Goal: Navigation & Orientation: Find specific page/section

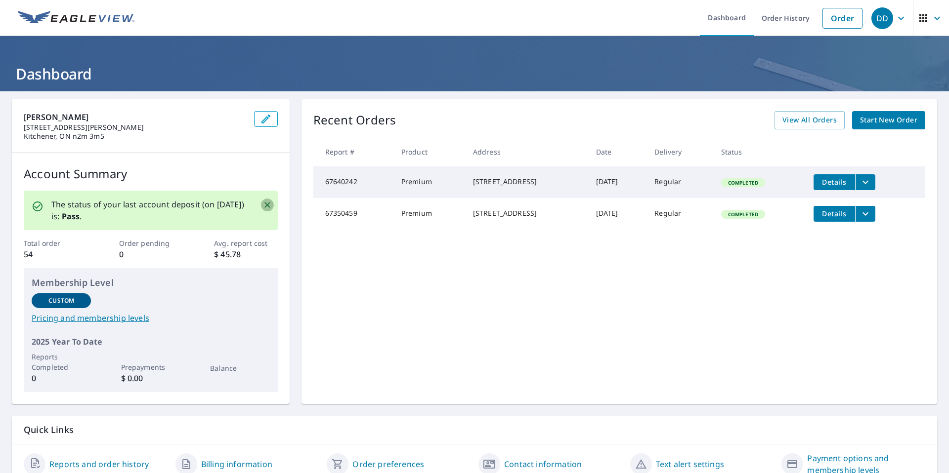
click at [265, 205] on icon "Close" at bounding box center [267, 205] width 6 height 6
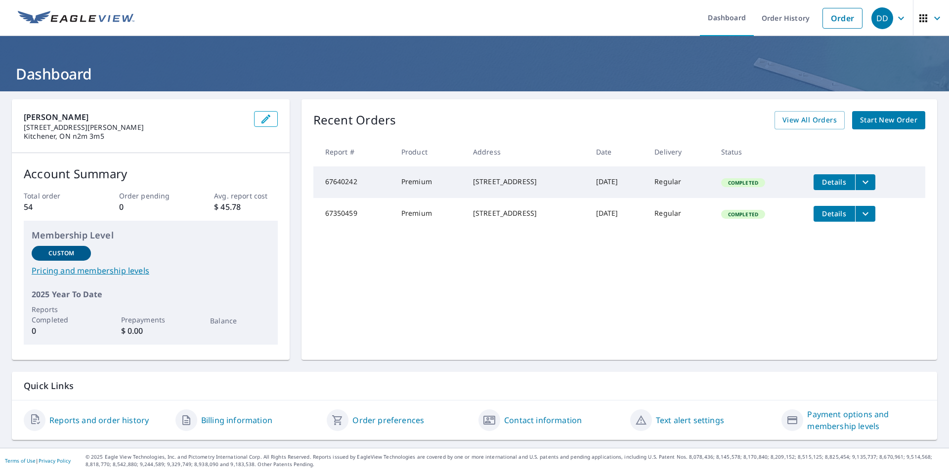
click at [866, 181] on icon "filesDropdownBtn-67640242" at bounding box center [865, 182] width 12 height 12
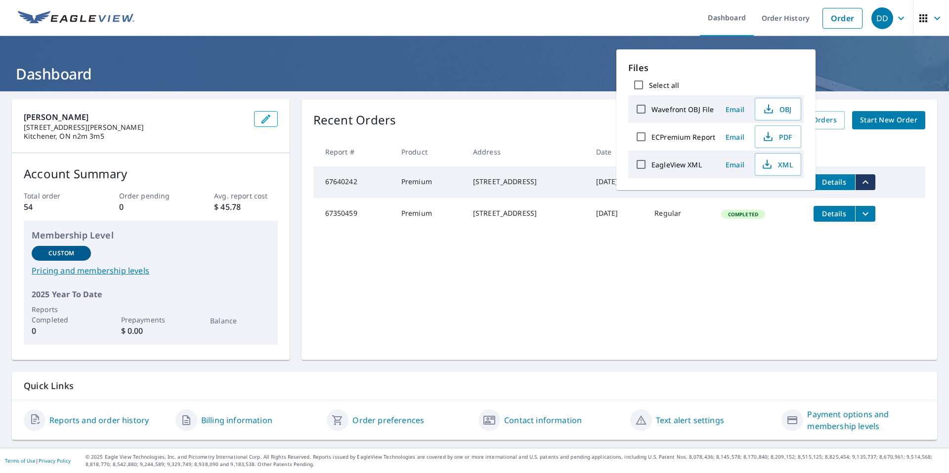
click at [787, 274] on div "Recent Orders View All Orders Start New Order Report # Product Address Date Del…" at bounding box center [619, 229] width 636 height 261
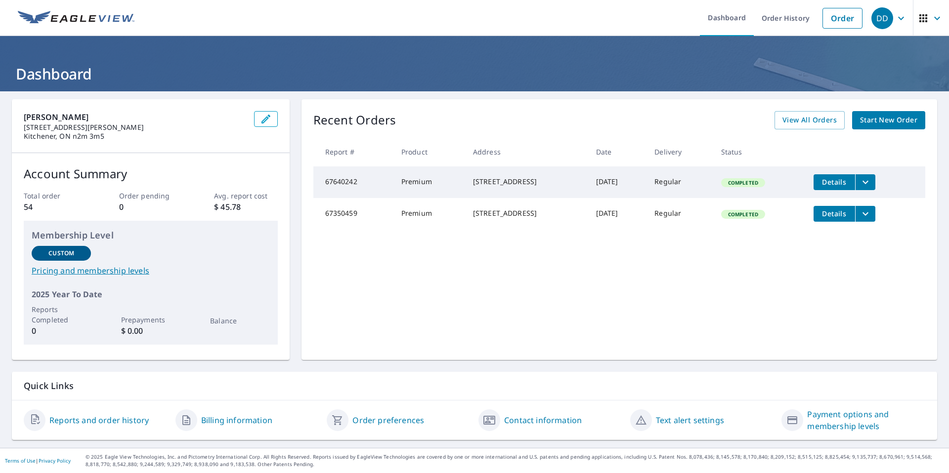
click at [91, 421] on link "Reports and order history" at bounding box center [98, 421] width 99 height 12
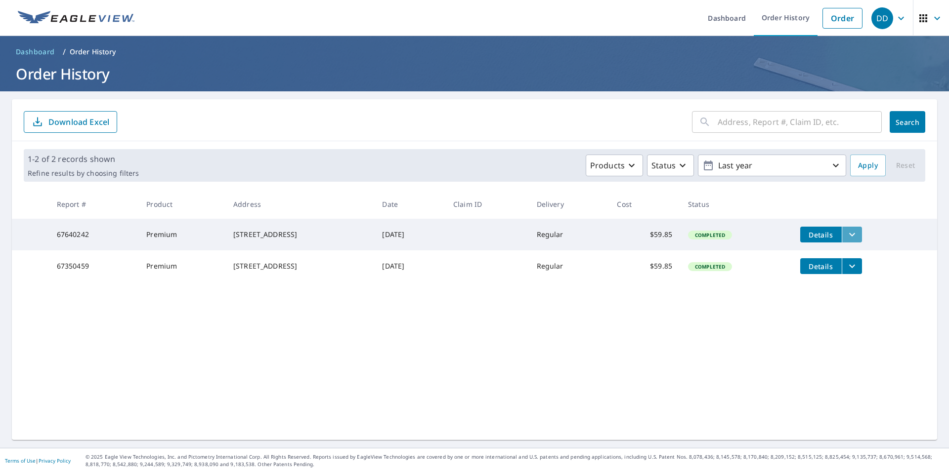
click at [856, 234] on icon "filesDropdownBtn-67640242" at bounding box center [852, 235] width 12 height 12
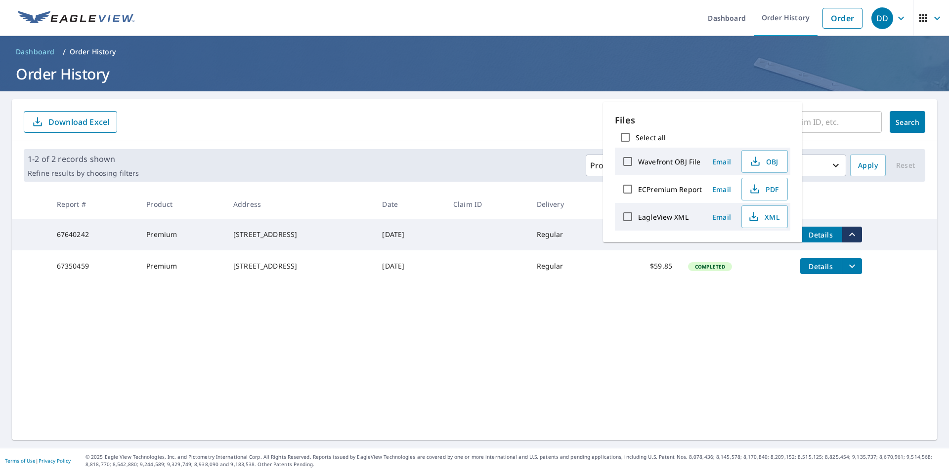
click at [889, 229] on td "Details" at bounding box center [864, 235] width 145 height 32
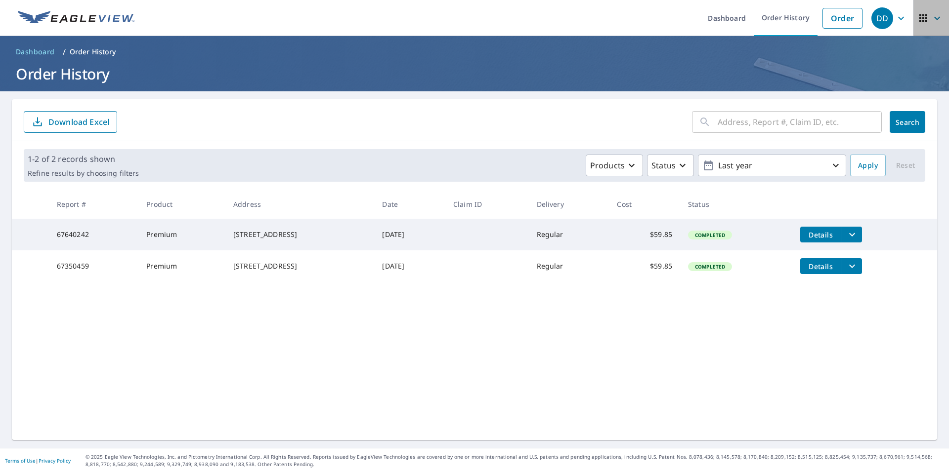
click at [934, 18] on icon "button" at bounding box center [937, 17] width 6 height 3
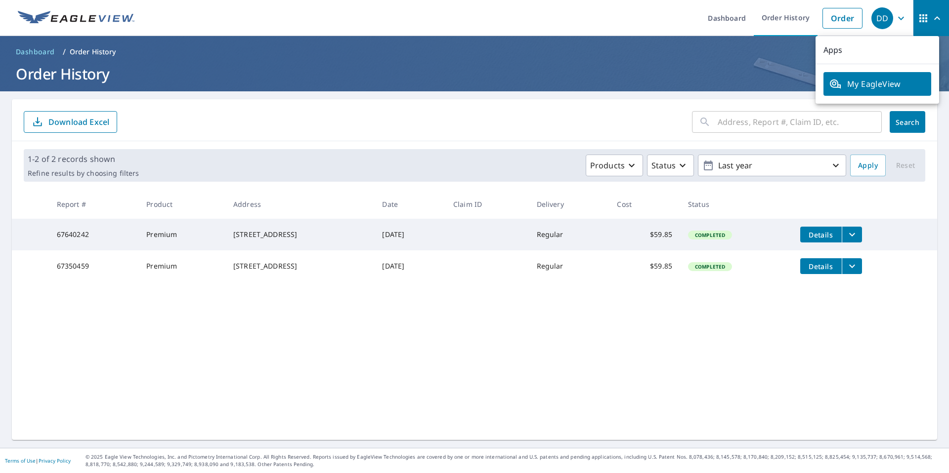
click at [787, 20] on link "Order History" at bounding box center [786, 18] width 64 height 36
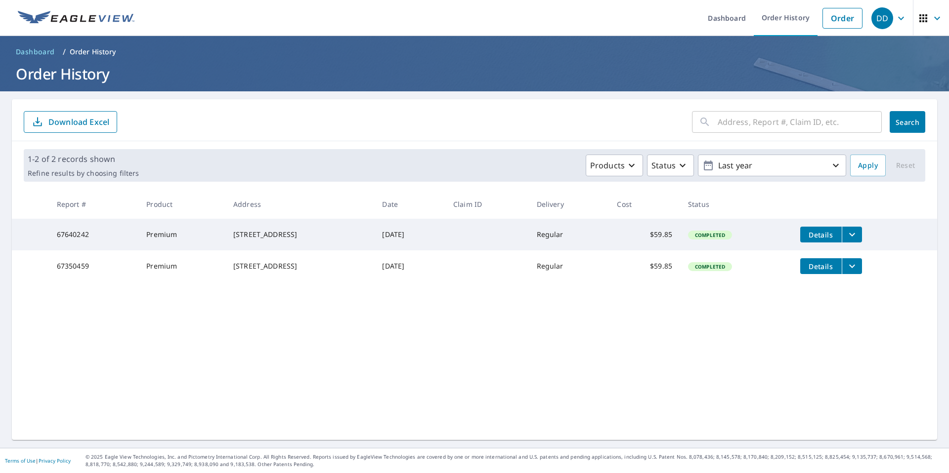
click at [871, 18] on div "DD" at bounding box center [882, 18] width 22 height 22
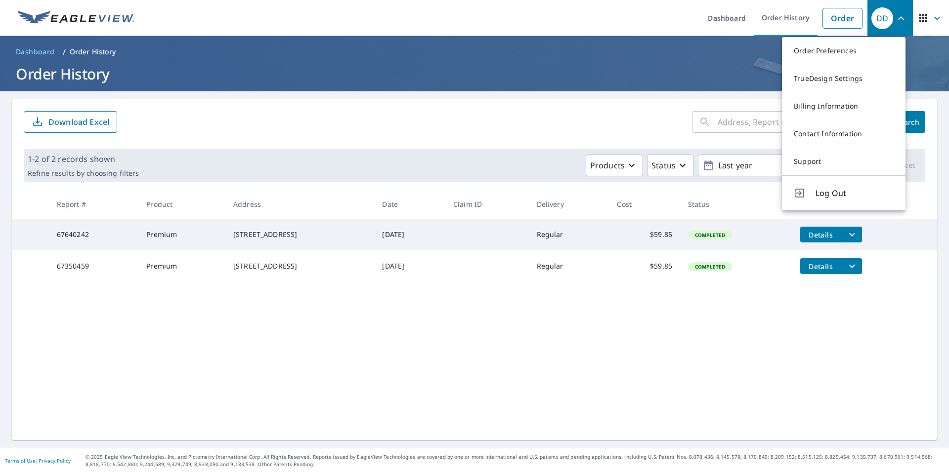
click at [832, 110] on link "Billing Information" at bounding box center [844, 106] width 124 height 28
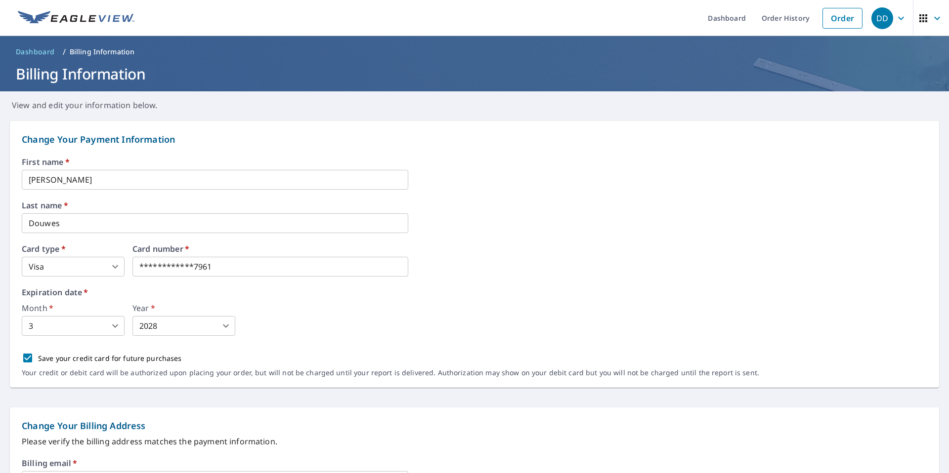
click at [725, 19] on link "Dashboard" at bounding box center [727, 18] width 54 height 36
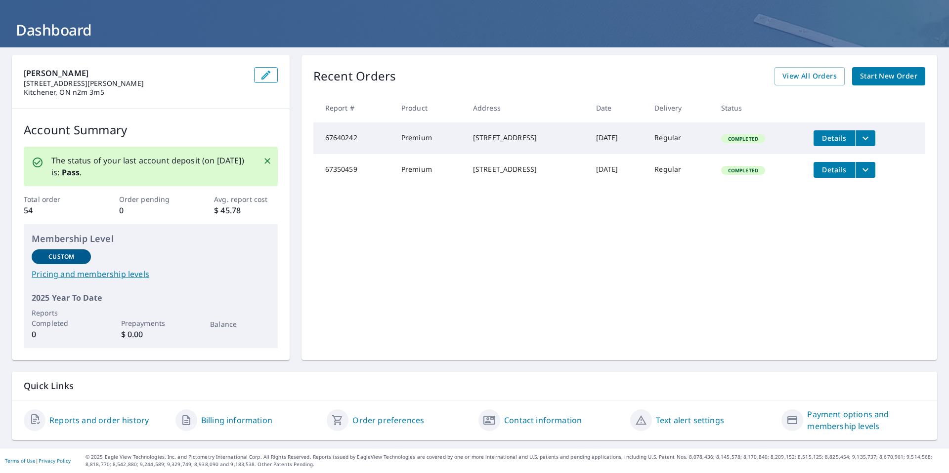
scroll to position [44, 0]
click at [837, 137] on span "Details" at bounding box center [834, 137] width 30 height 9
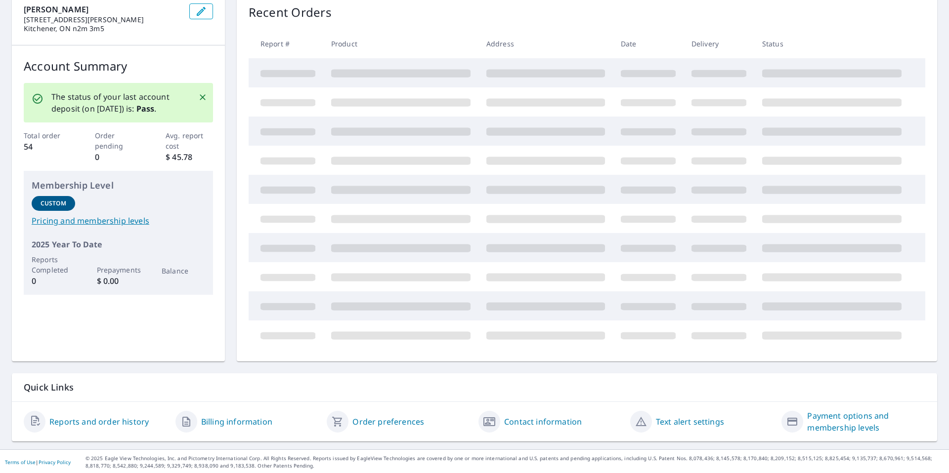
scroll to position [109, 0]
click at [396, 418] on link "Order preferences" at bounding box center [388, 421] width 72 height 12
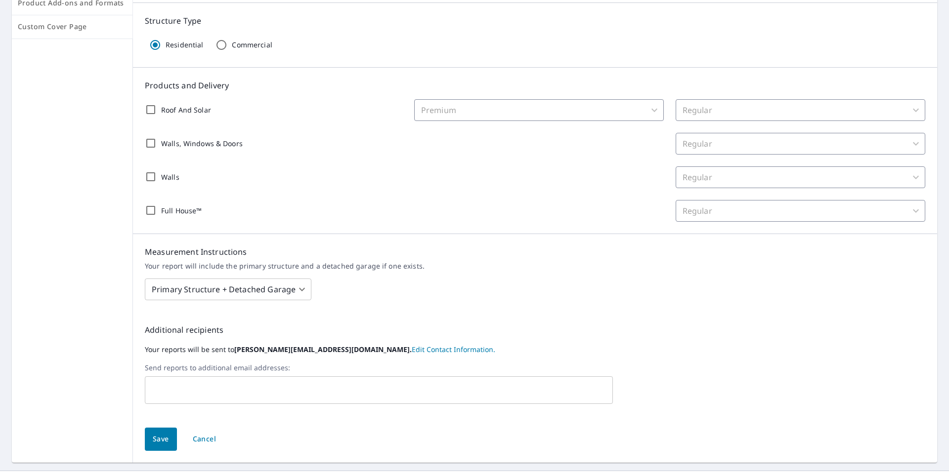
scroll to position [178, 0]
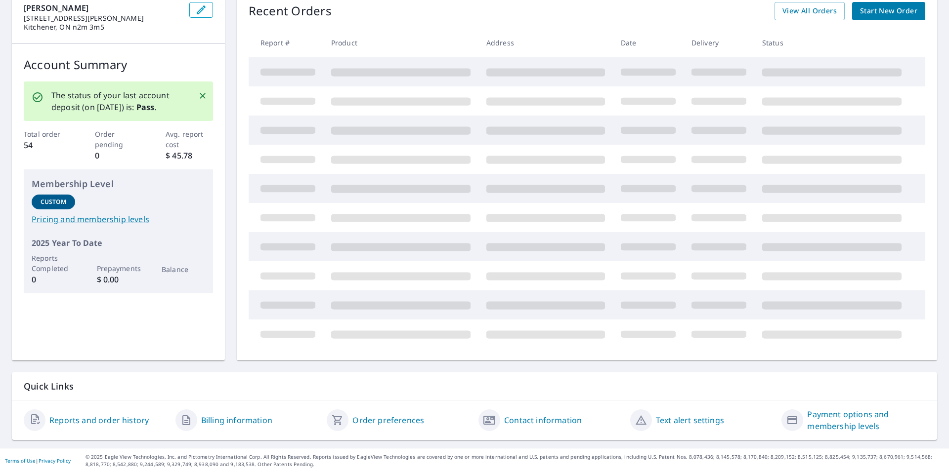
scroll to position [44, 0]
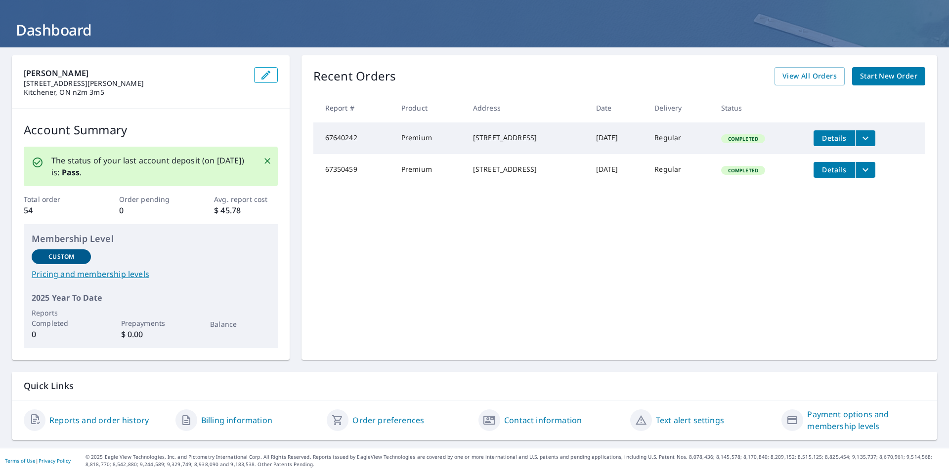
click at [831, 425] on link "Payment options and membership levels" at bounding box center [866, 421] width 118 height 24
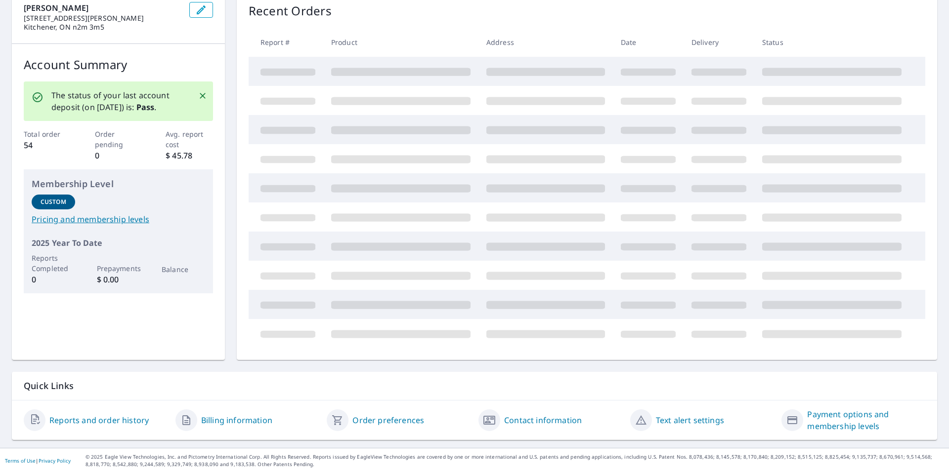
scroll to position [97, 0]
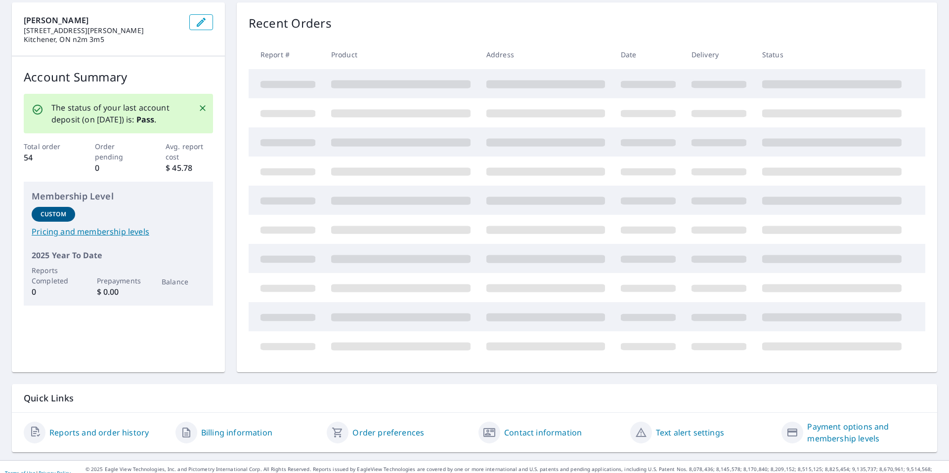
click at [109, 433] on link "Reports and order history" at bounding box center [98, 433] width 99 height 12
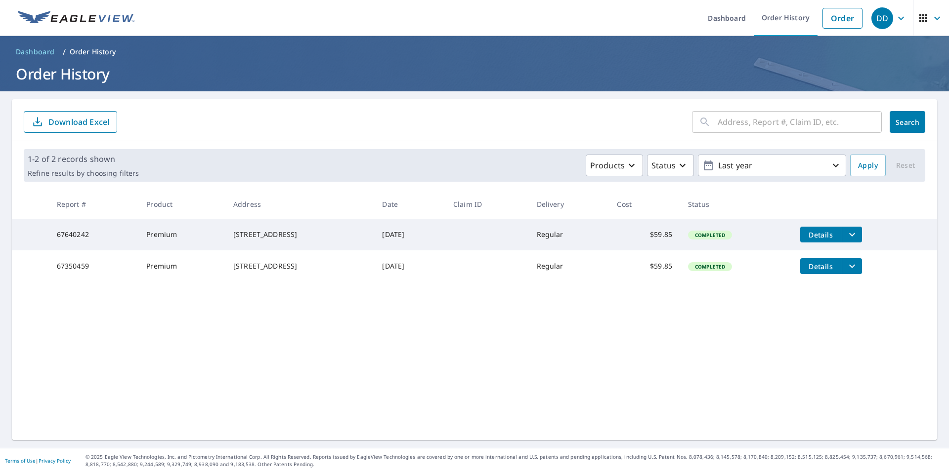
click at [626, 167] on icon "button" at bounding box center [632, 166] width 12 height 12
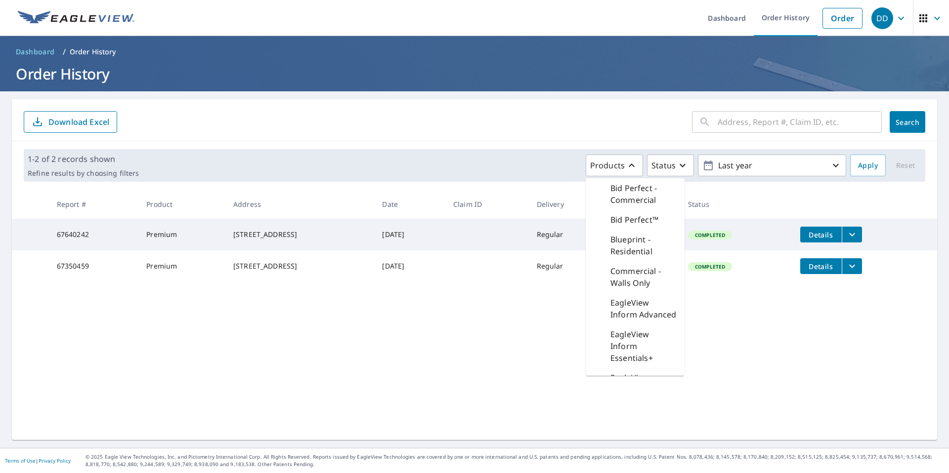
click at [687, 165] on div "Products Bid Perfect - Commercial Bid Perfect™ Blueprint - Residential Commerci…" at bounding box center [494, 166] width 703 height 22
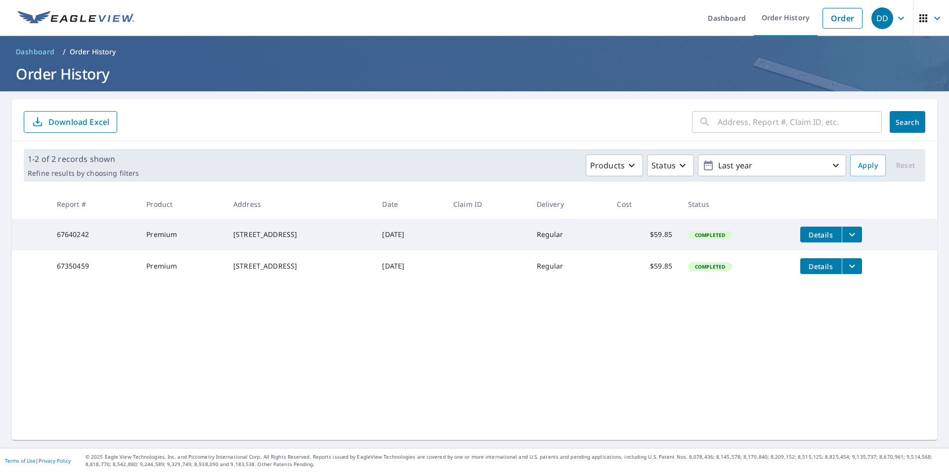
click at [677, 166] on icon "button" at bounding box center [683, 166] width 12 height 12
click at [783, 324] on div "​ Search Download Excel 1-2 of 2 records shown Refine results by choosing filte…" at bounding box center [474, 269] width 925 height 341
click at [853, 229] on icon "filesDropdownBtn-67640242" at bounding box center [852, 235] width 12 height 12
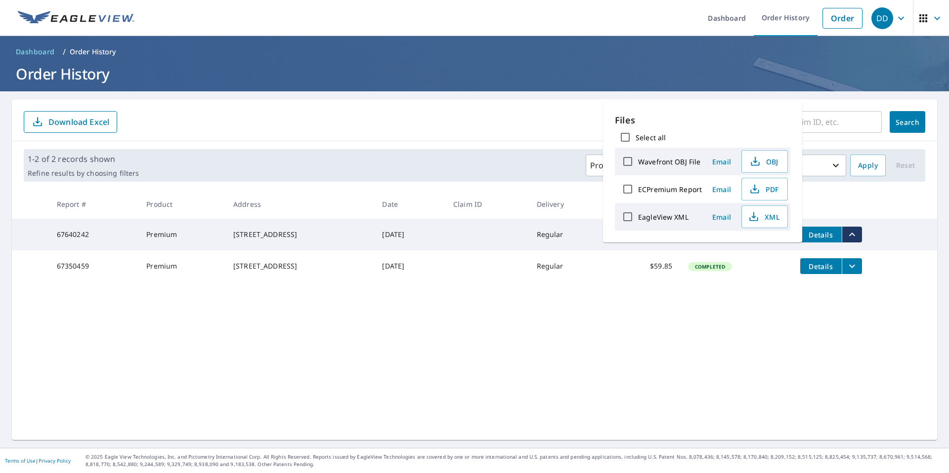
click at [809, 310] on div "​ Search Download Excel 1-2 of 2 records shown Refine results by choosing filte…" at bounding box center [474, 269] width 925 height 341
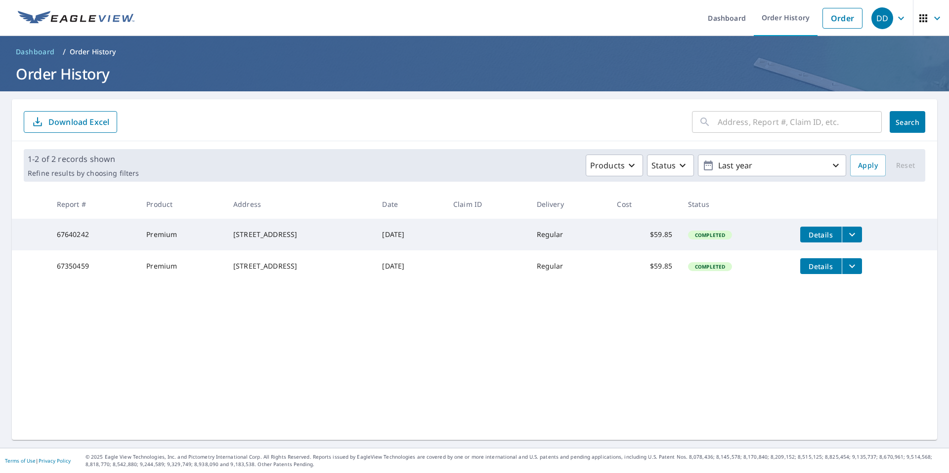
click at [854, 236] on icon "filesDropdownBtn-67640242" at bounding box center [852, 235] width 12 height 12
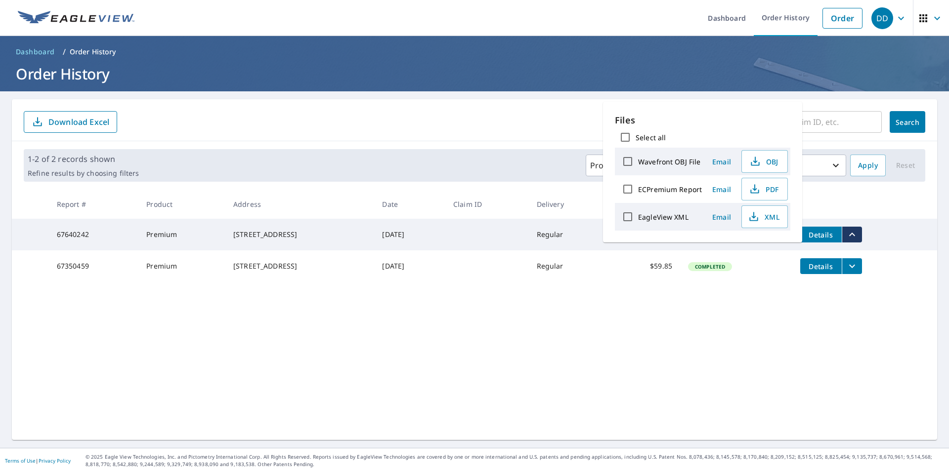
click at [903, 227] on td "Details" at bounding box center [864, 235] width 145 height 32
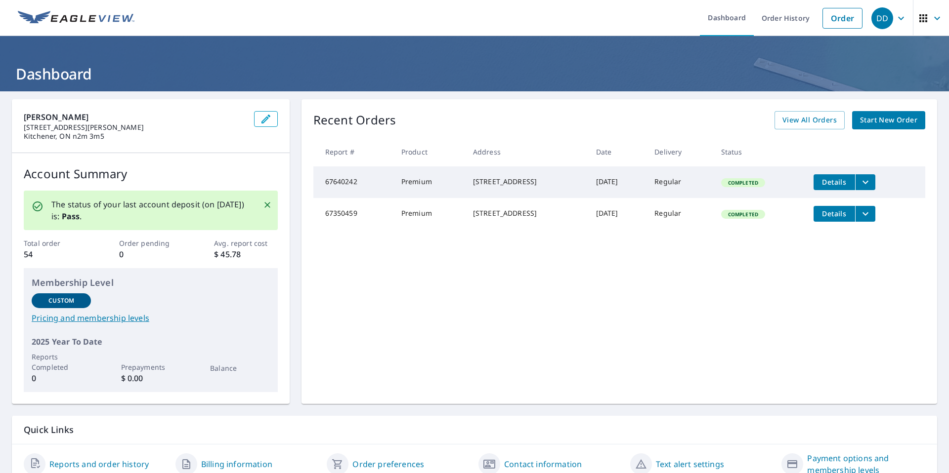
click at [876, 18] on div "DD" at bounding box center [882, 18] width 22 height 22
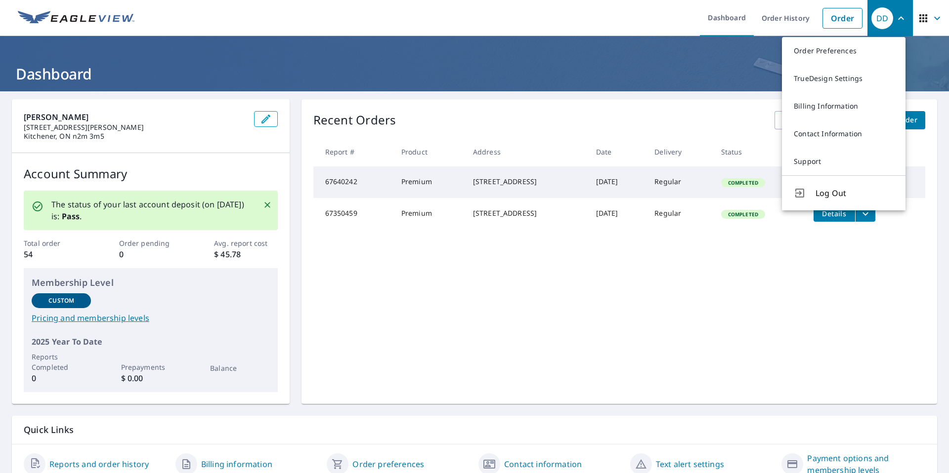
click at [809, 168] on link "Support" at bounding box center [844, 162] width 124 height 28
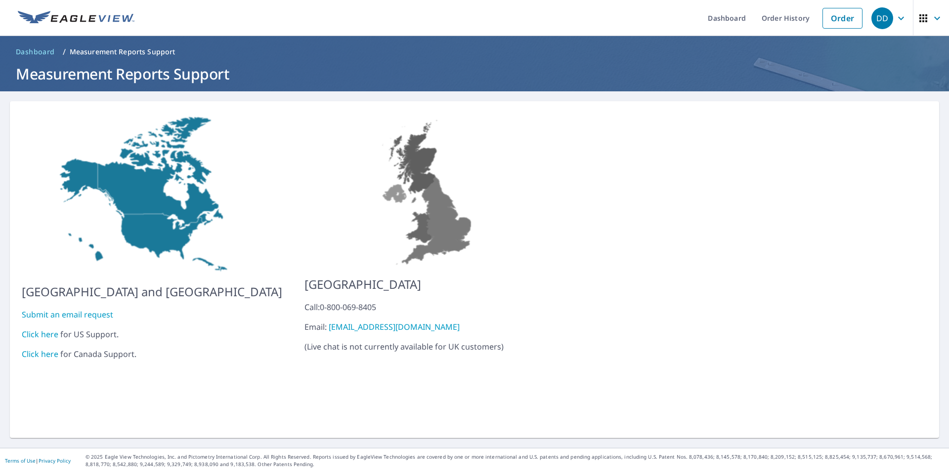
click at [50, 349] on link "Click here" at bounding box center [40, 354] width 37 height 11
